Goal: Task Accomplishment & Management: Manage account settings

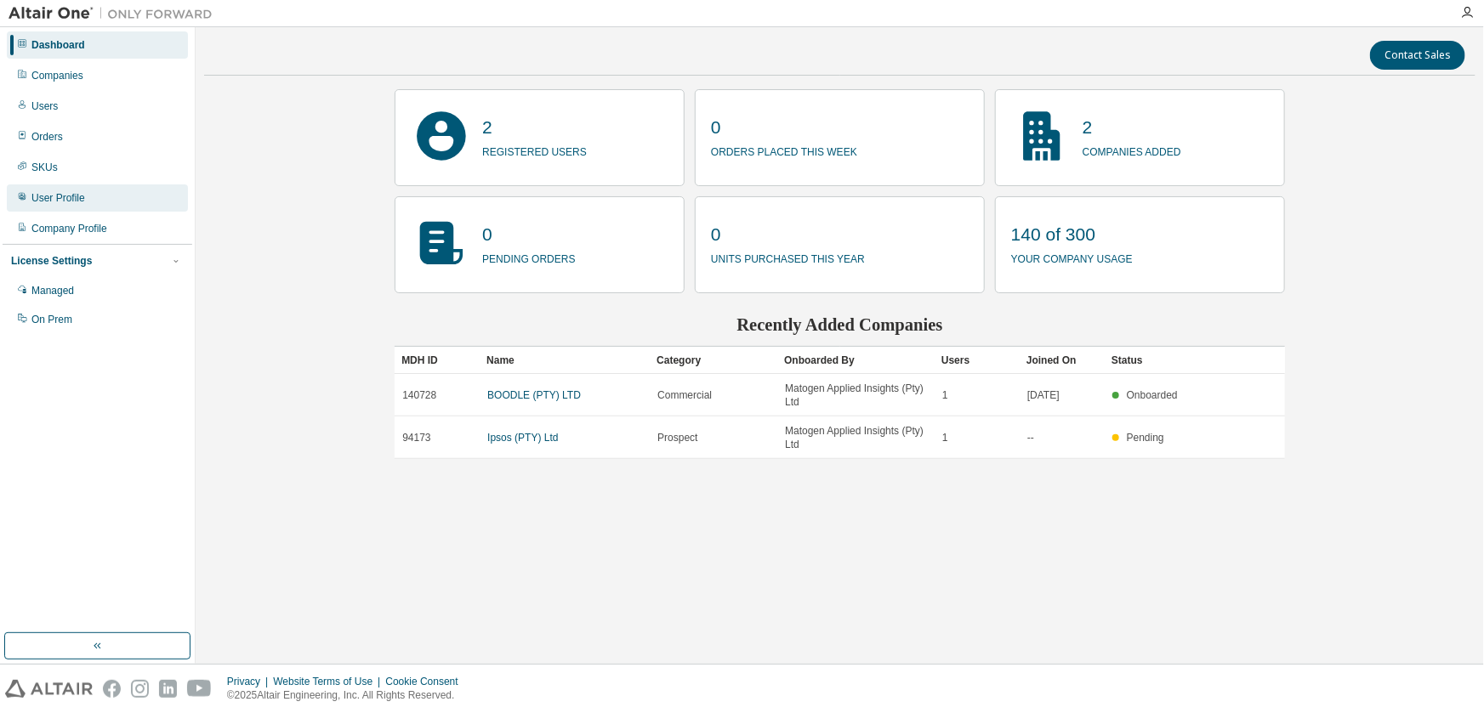
click at [55, 192] on div "User Profile" at bounding box center [58, 198] width 54 height 14
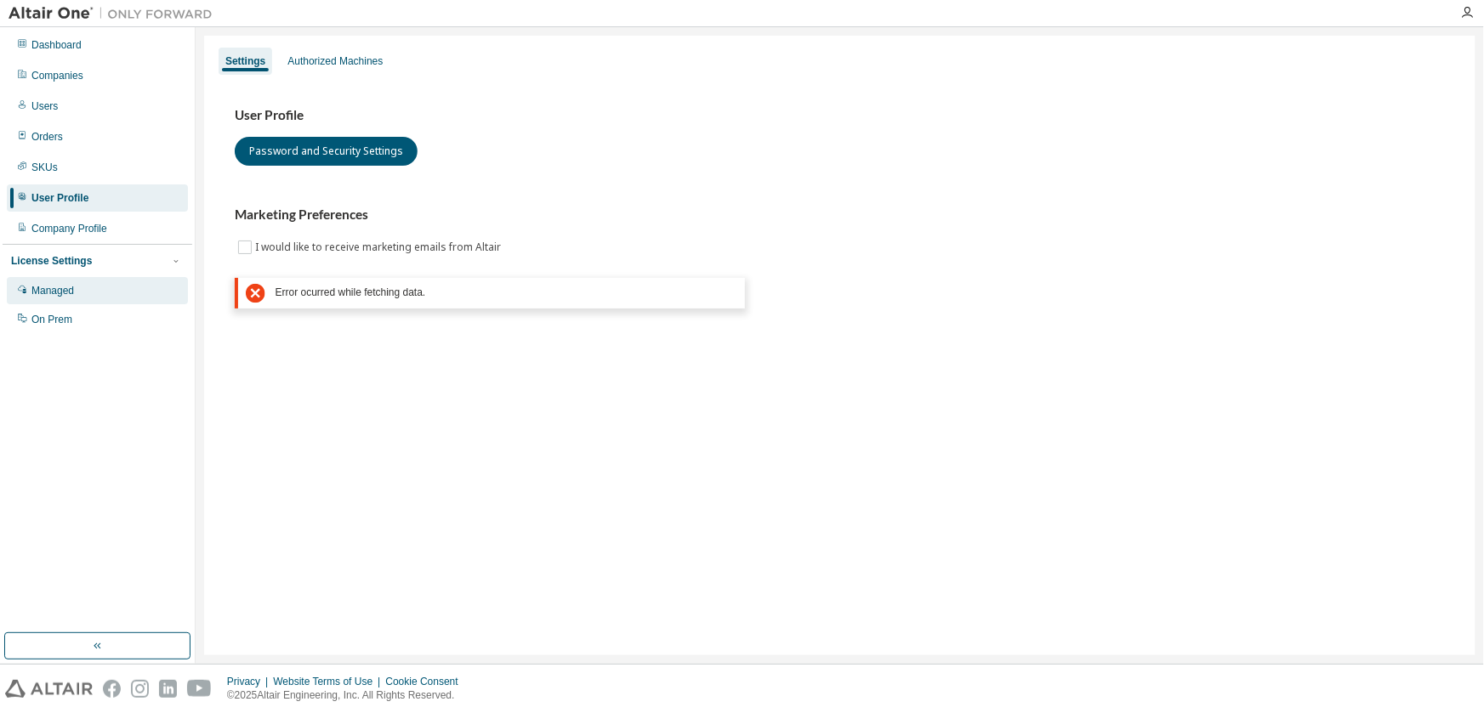
click at [50, 292] on div "Managed" at bounding box center [52, 291] width 43 height 14
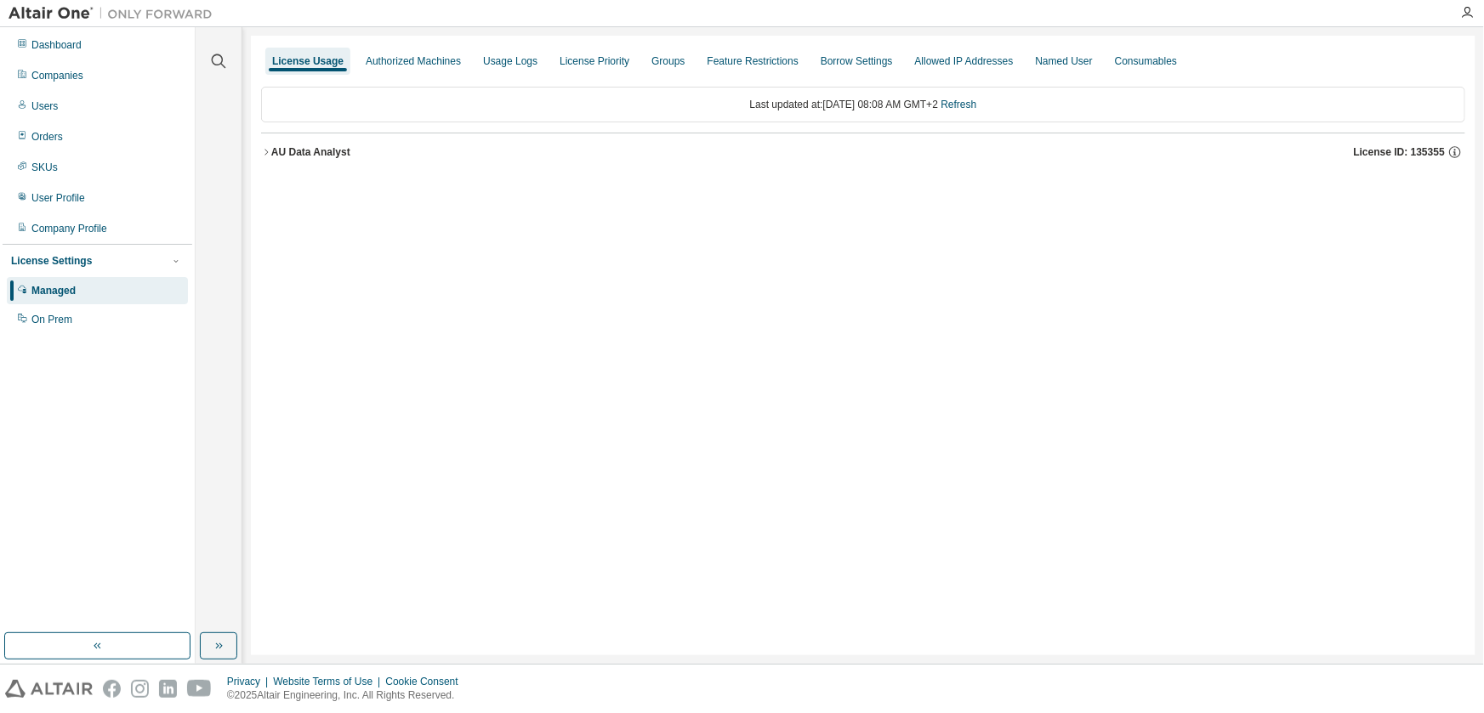
click at [264, 154] on icon "button" at bounding box center [266, 152] width 10 height 10
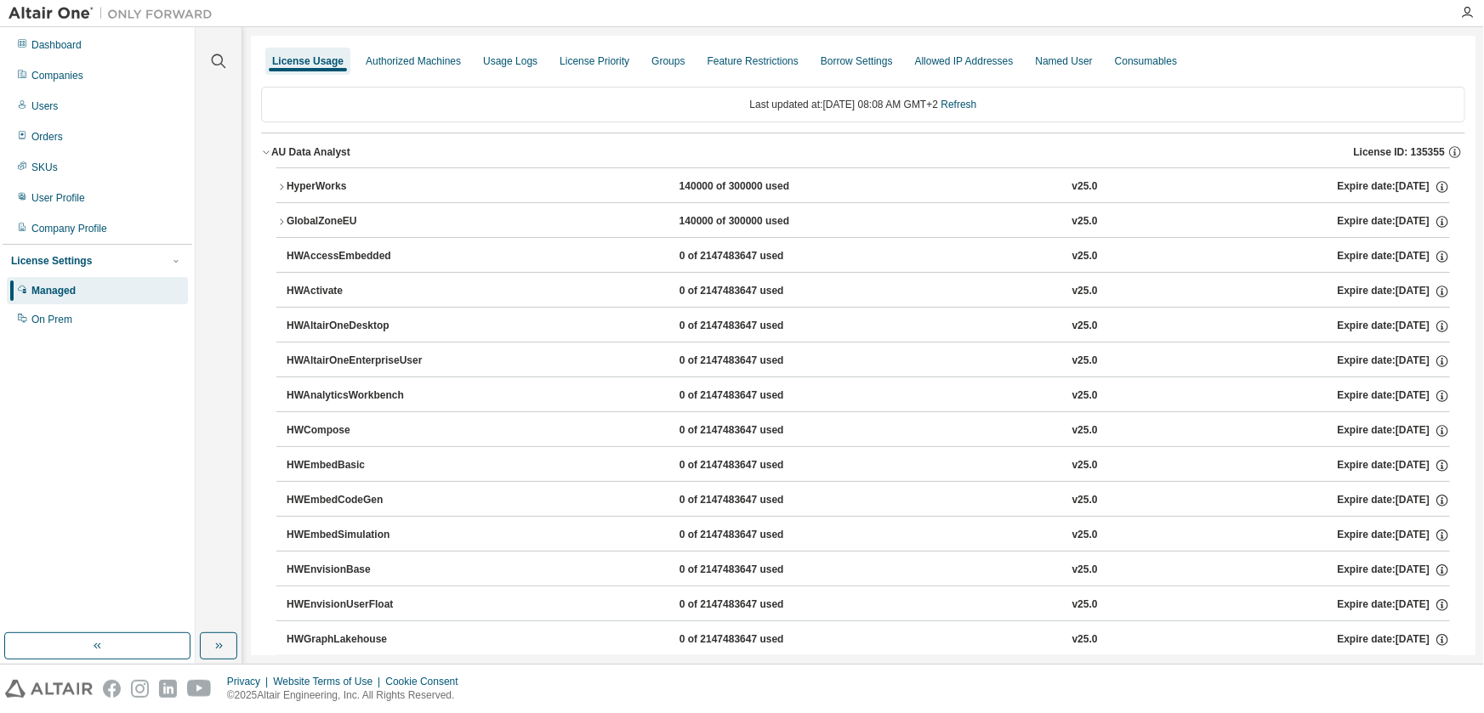
click at [284, 186] on icon "button" at bounding box center [281, 187] width 10 height 10
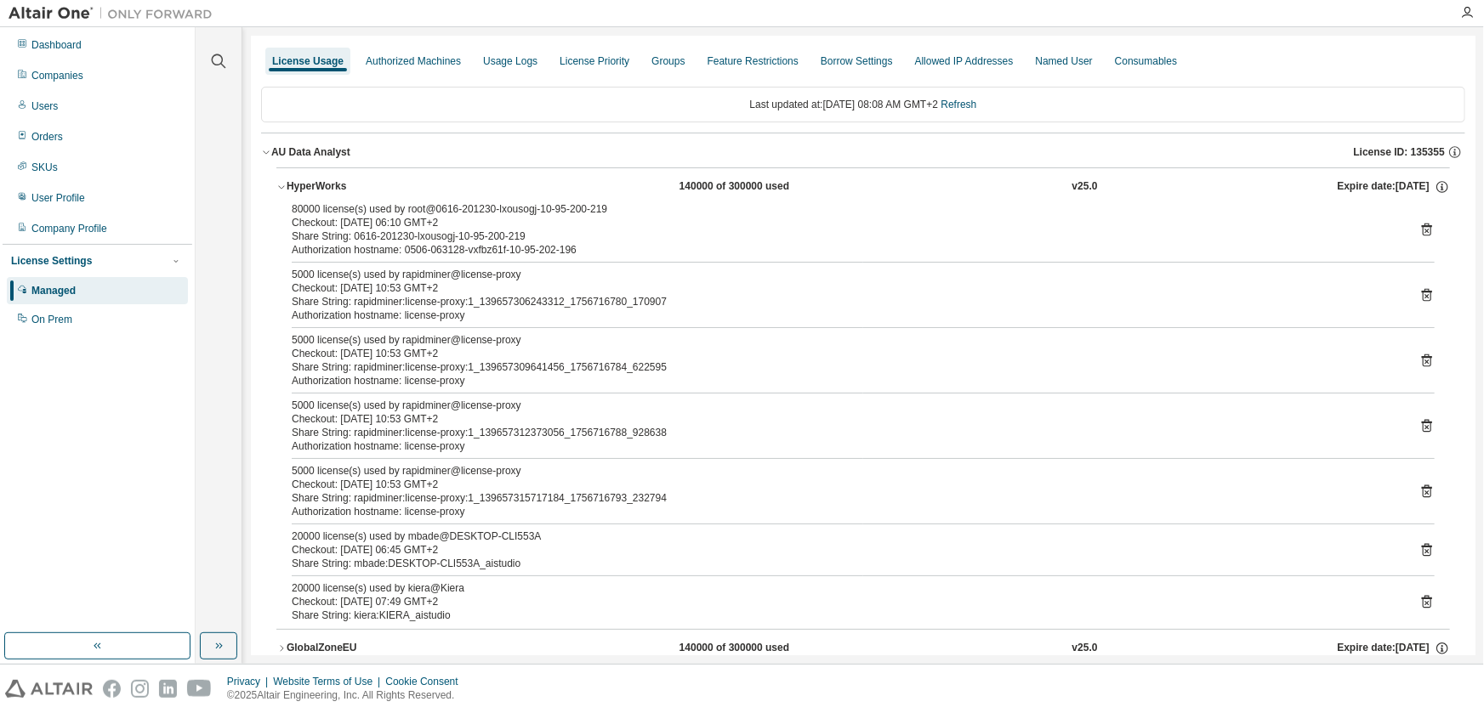
scroll to position [93, 0]
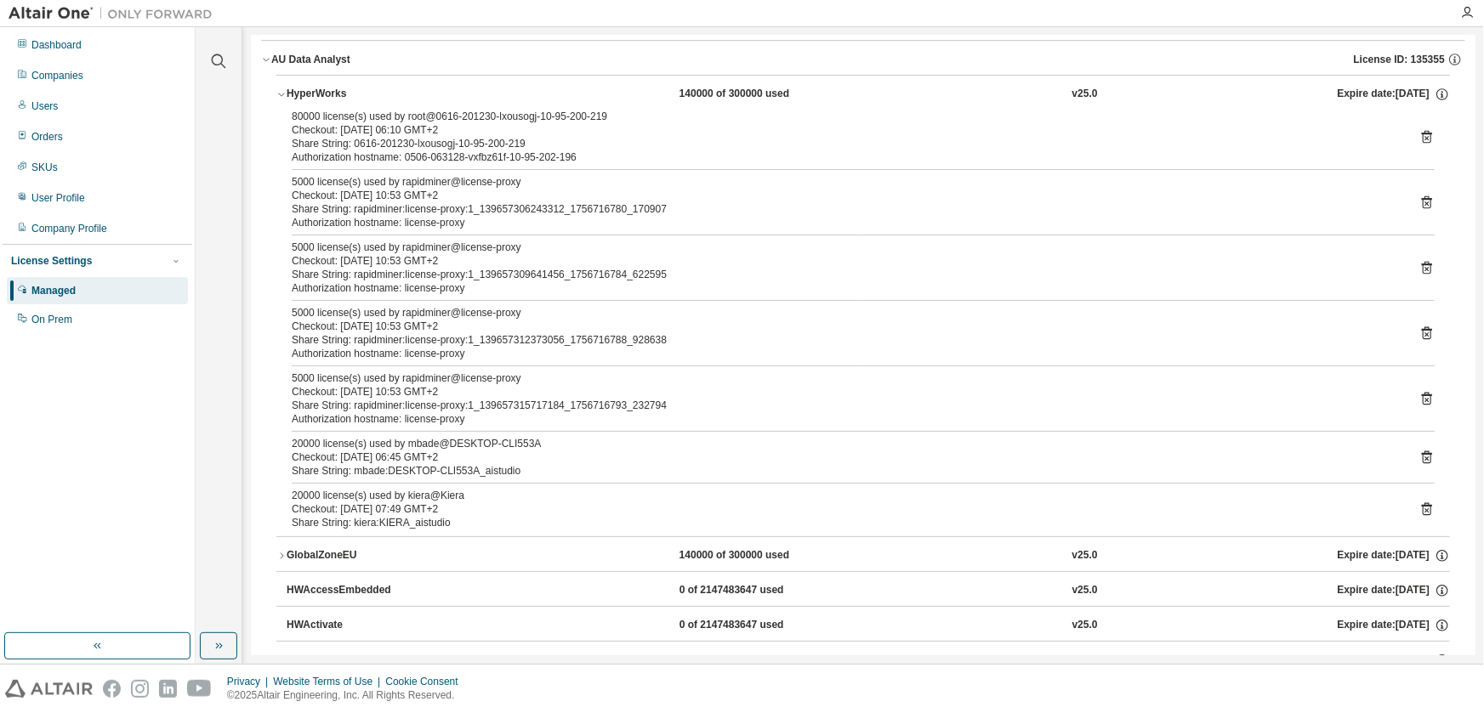
click at [1419, 137] on icon at bounding box center [1426, 136] width 15 height 15
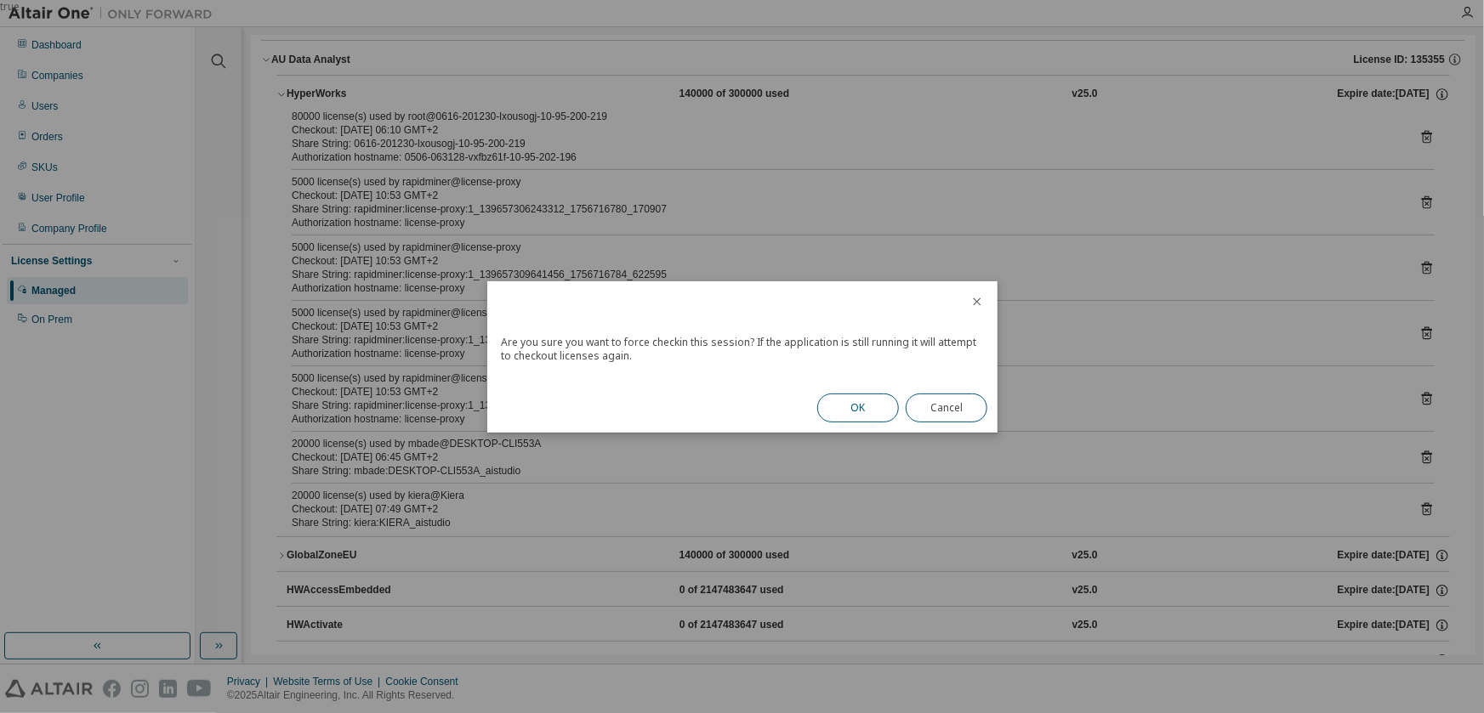
click at [869, 408] on button "OK" at bounding box center [858, 408] width 82 height 29
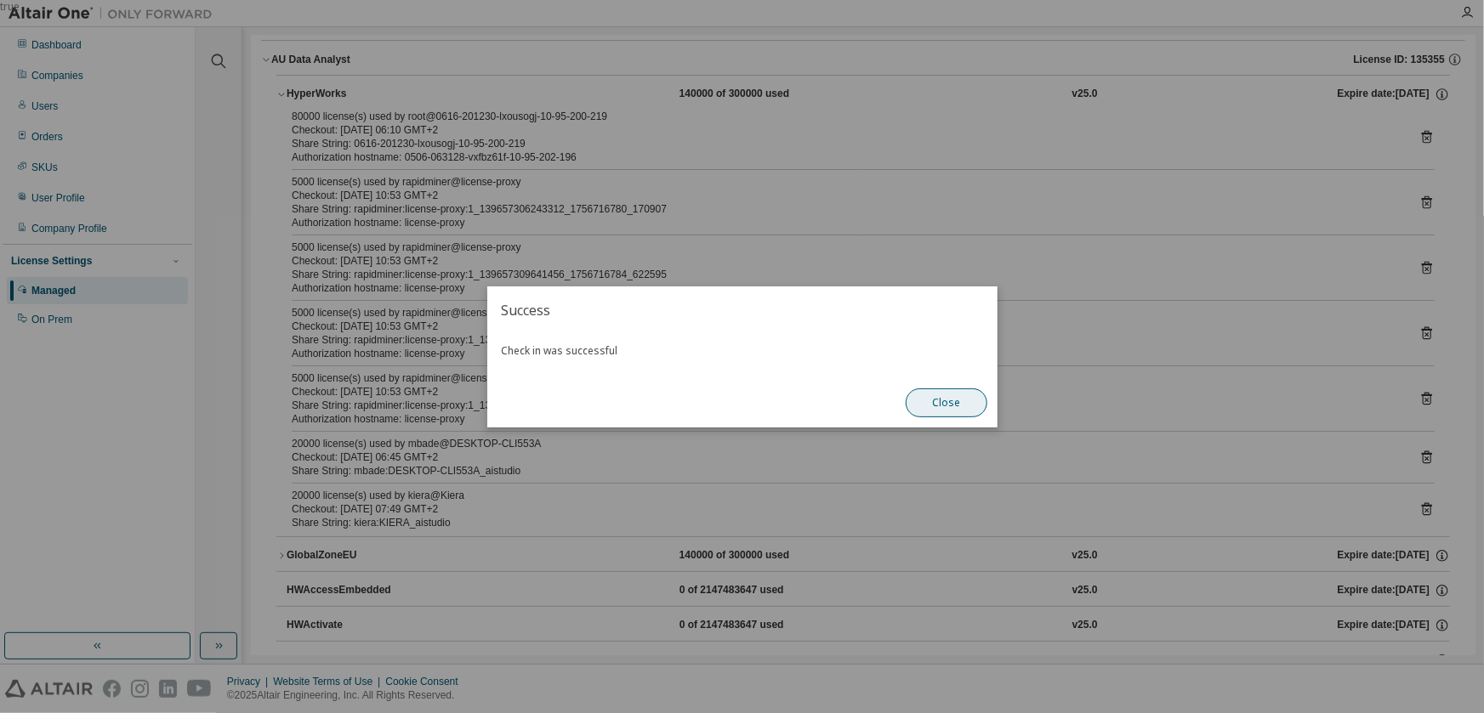
click at [958, 402] on button "Close" at bounding box center [947, 403] width 82 height 29
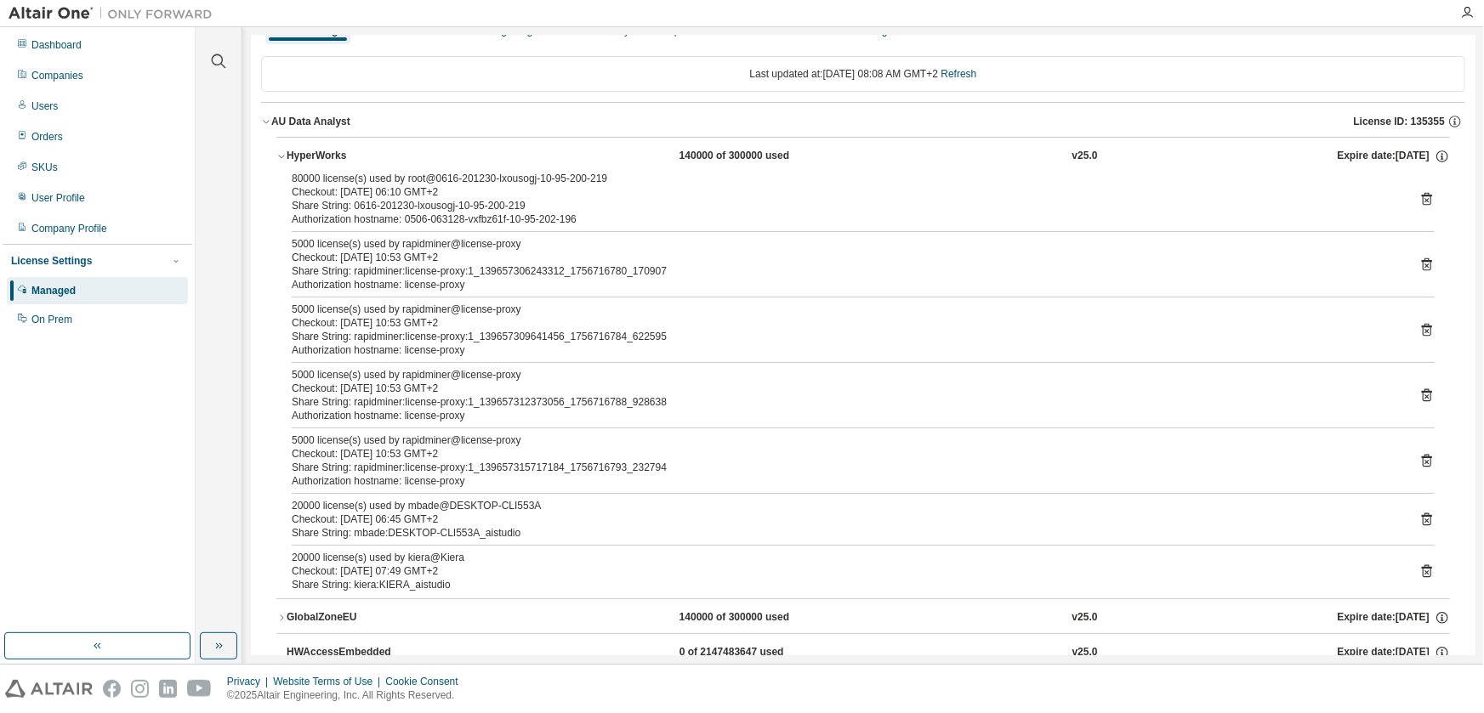
scroll to position [0, 0]
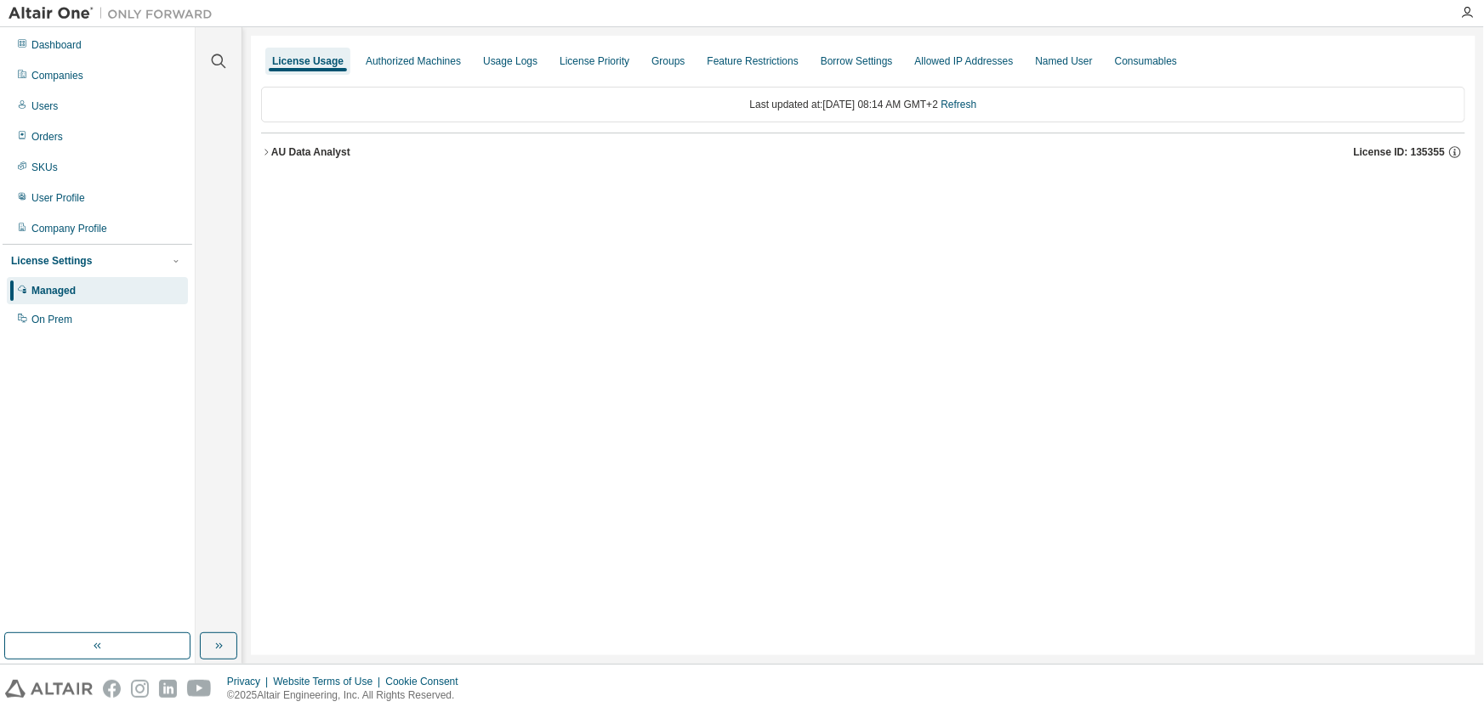
click at [270, 155] on icon "button" at bounding box center [266, 152] width 10 height 10
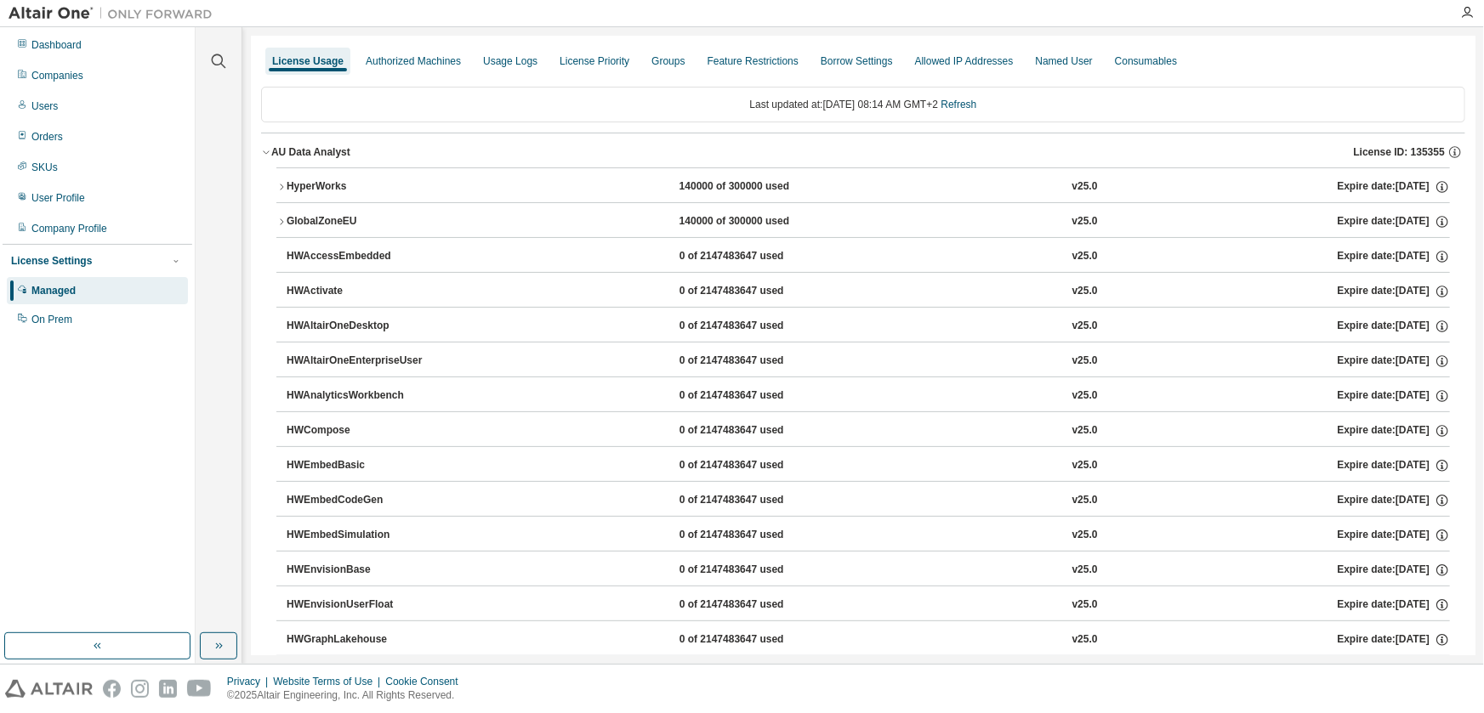
click at [297, 192] on div "HyperWorks" at bounding box center [363, 186] width 153 height 15
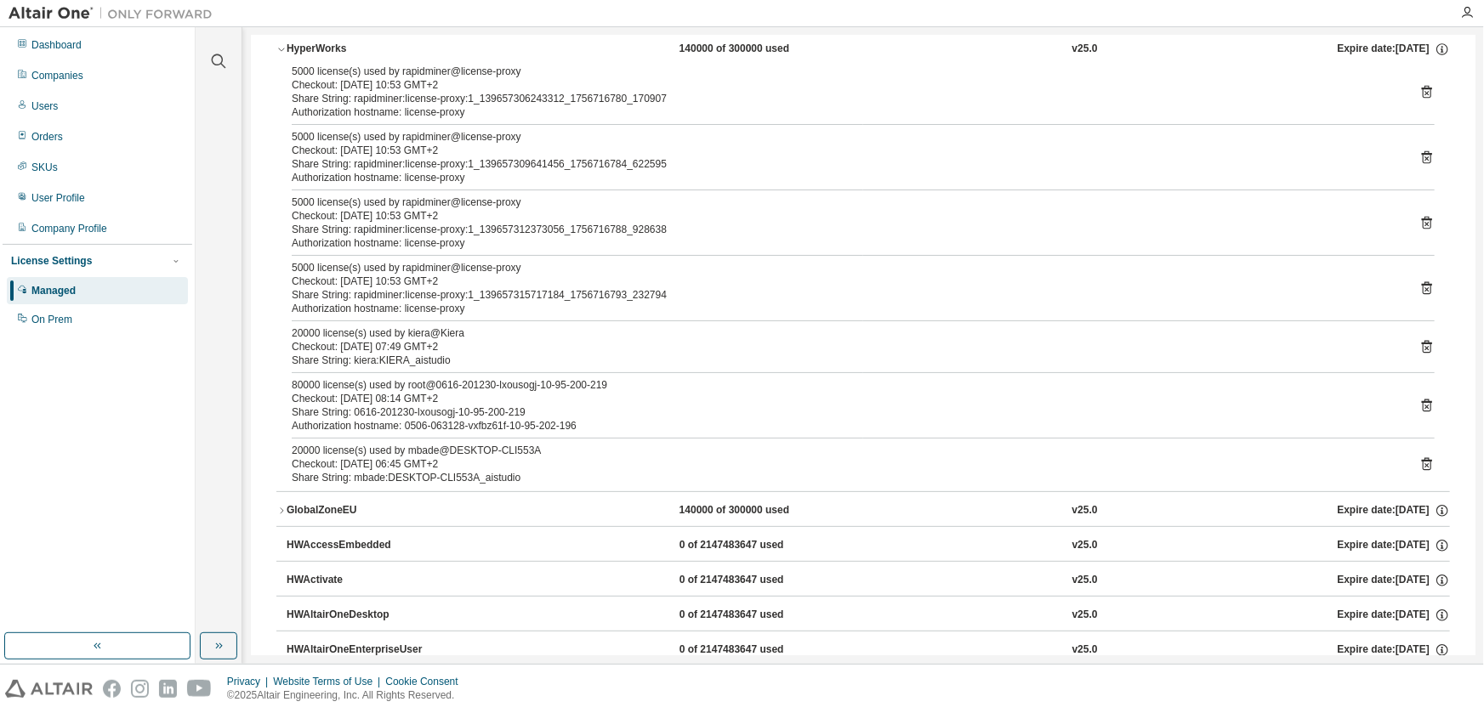
scroll to position [185, 0]
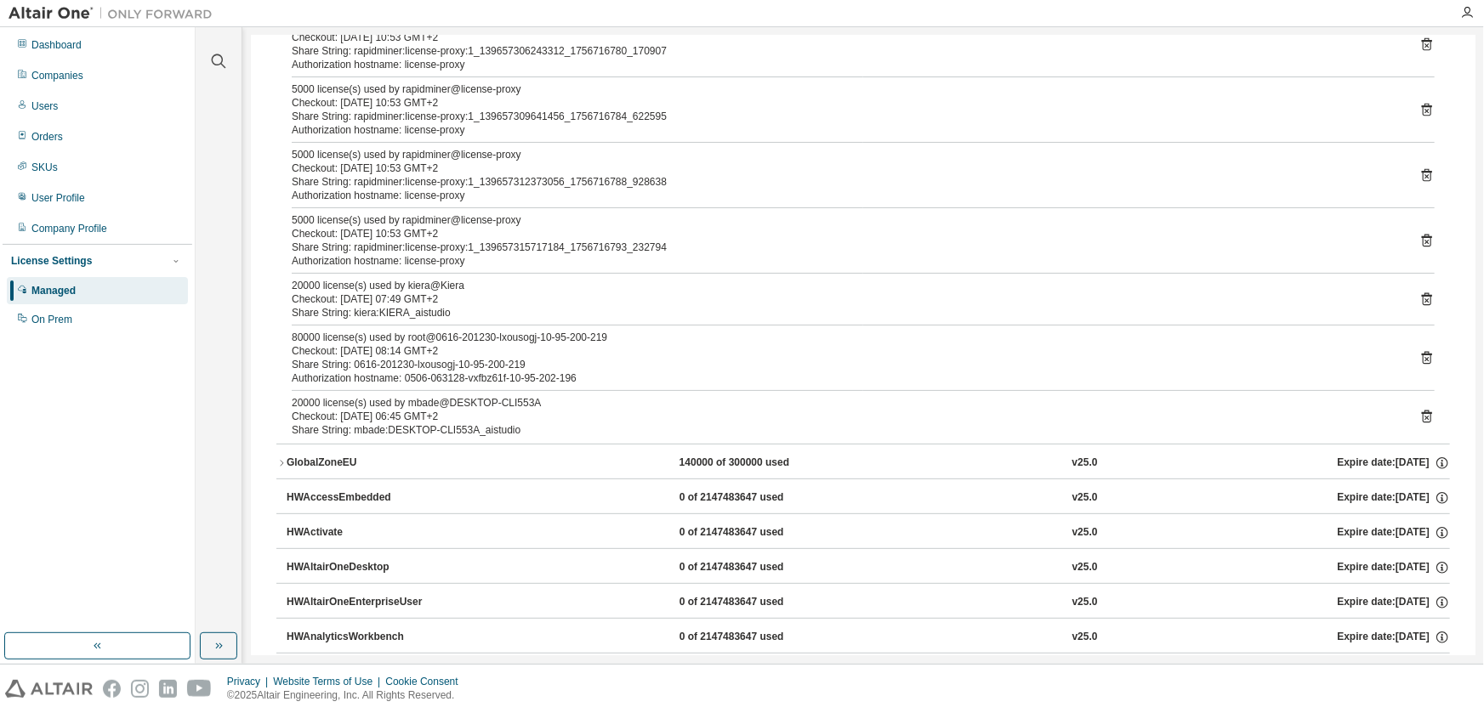
click at [1424, 357] on icon at bounding box center [1426, 359] width 4 height 4
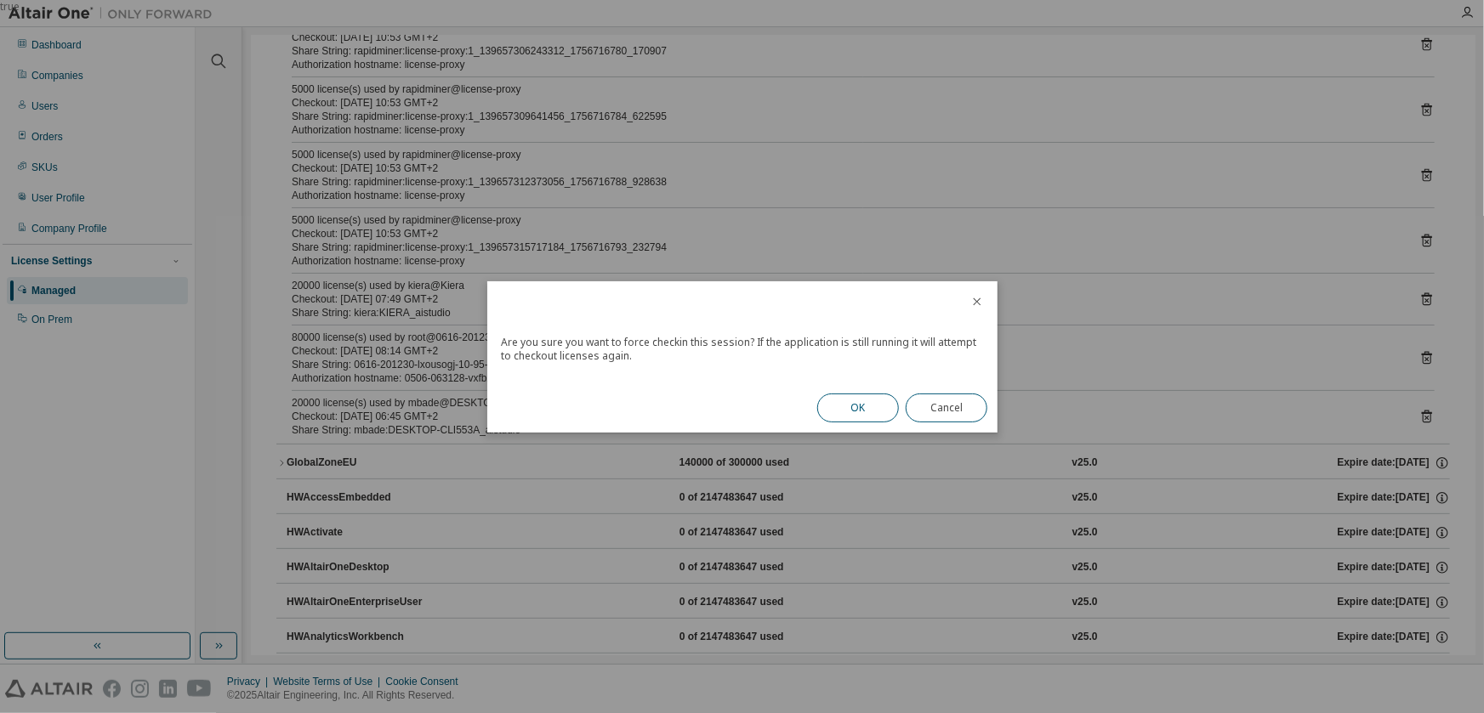
click at [855, 402] on button "OK" at bounding box center [858, 408] width 82 height 29
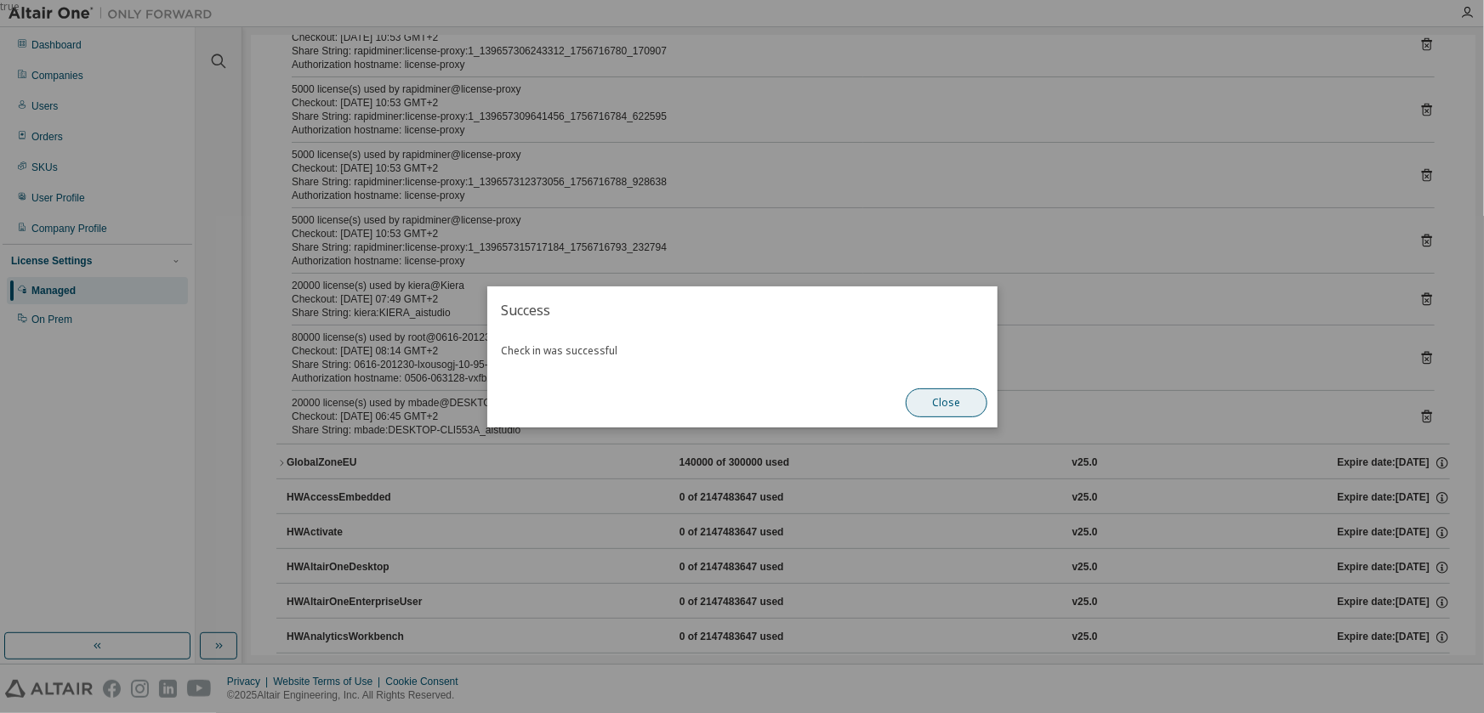
click at [965, 404] on button "Close" at bounding box center [947, 403] width 82 height 29
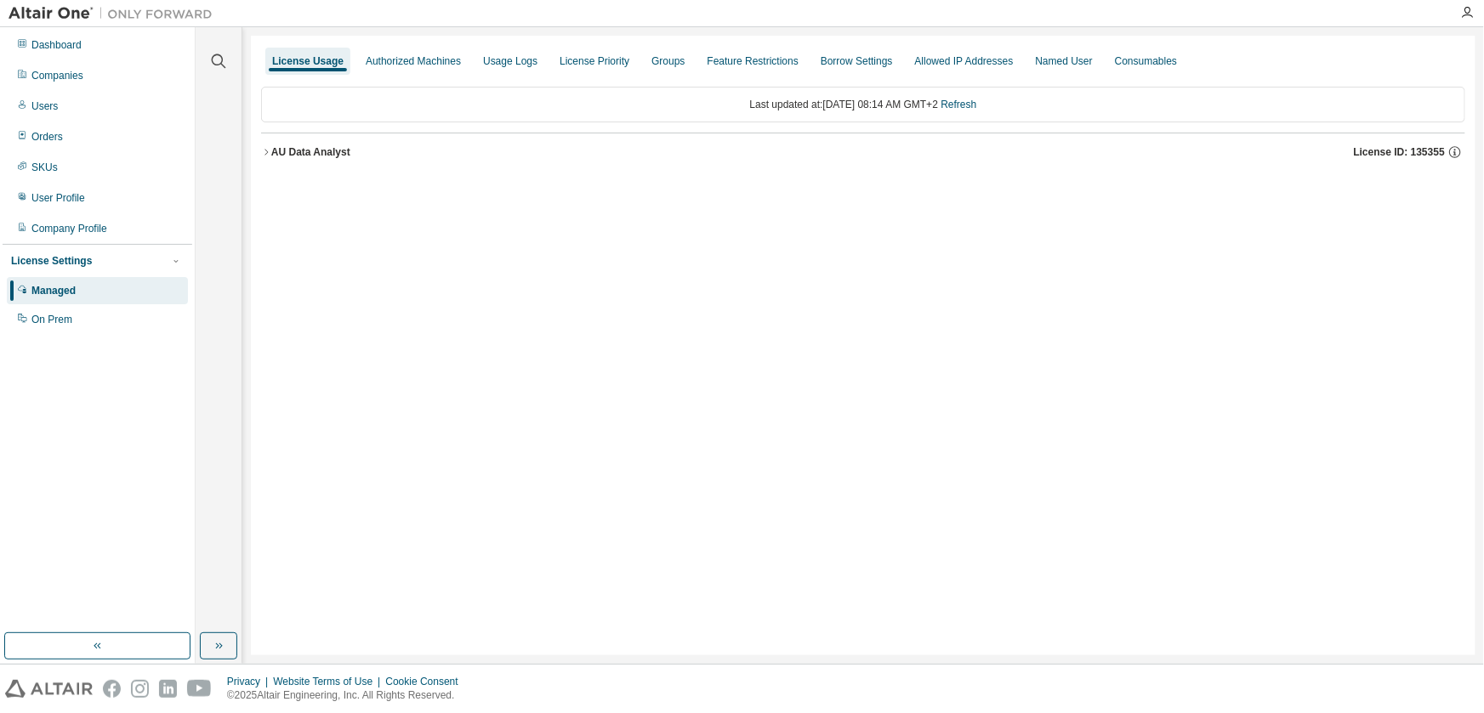
click at [264, 152] on icon "button" at bounding box center [266, 152] width 10 height 10
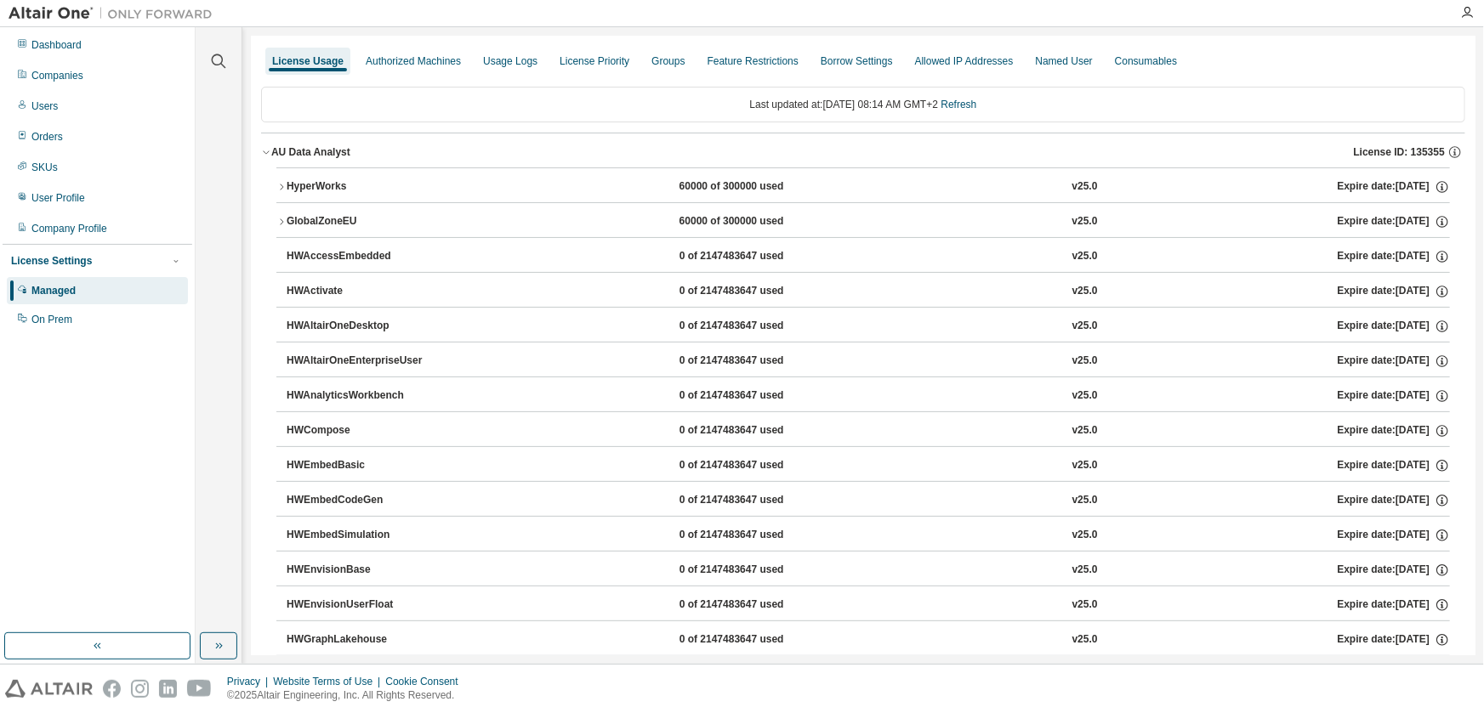
click at [287, 182] on div "HyperWorks" at bounding box center [363, 186] width 153 height 15
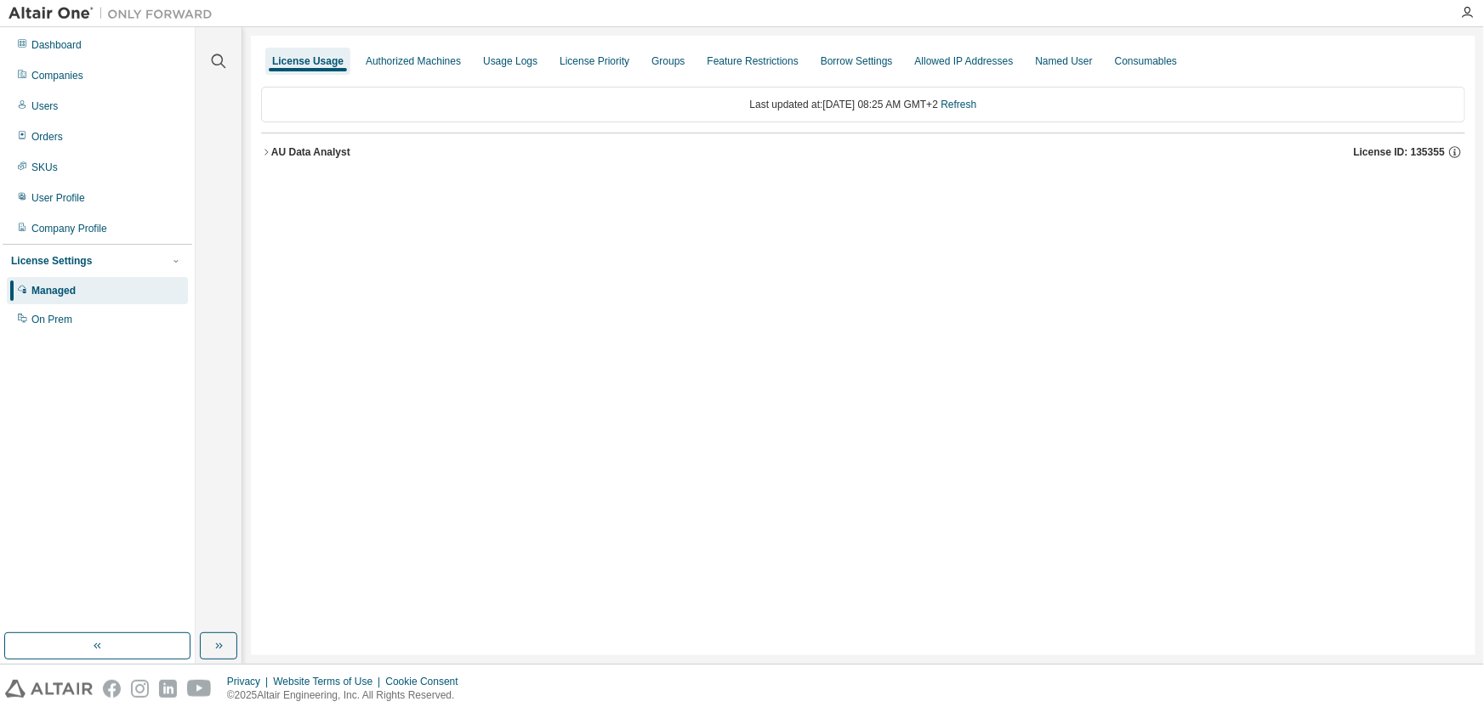
click at [273, 152] on div "AU Data Analyst" at bounding box center [310, 152] width 79 height 14
